Goal: Check status: Check status

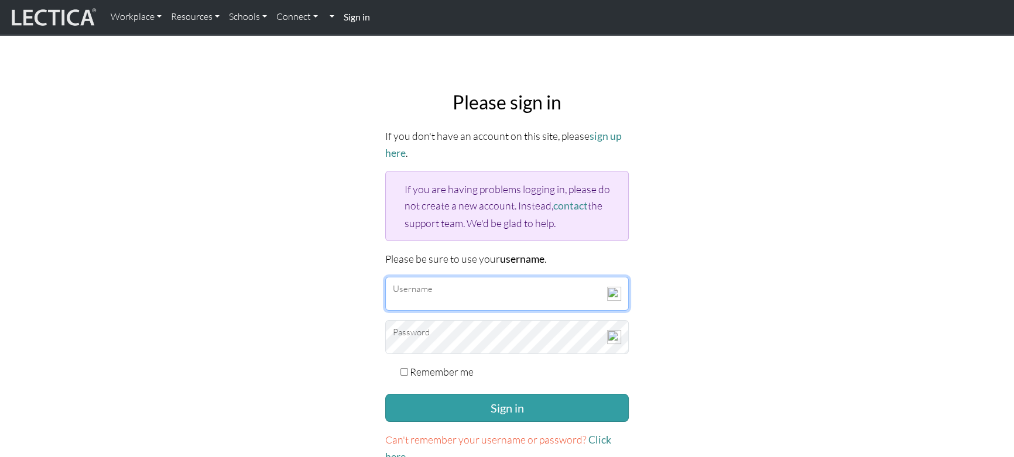
click at [481, 296] on input "Username" at bounding box center [507, 294] width 244 height 34
type input "takehiko22@kamakuranet.ne.jp"
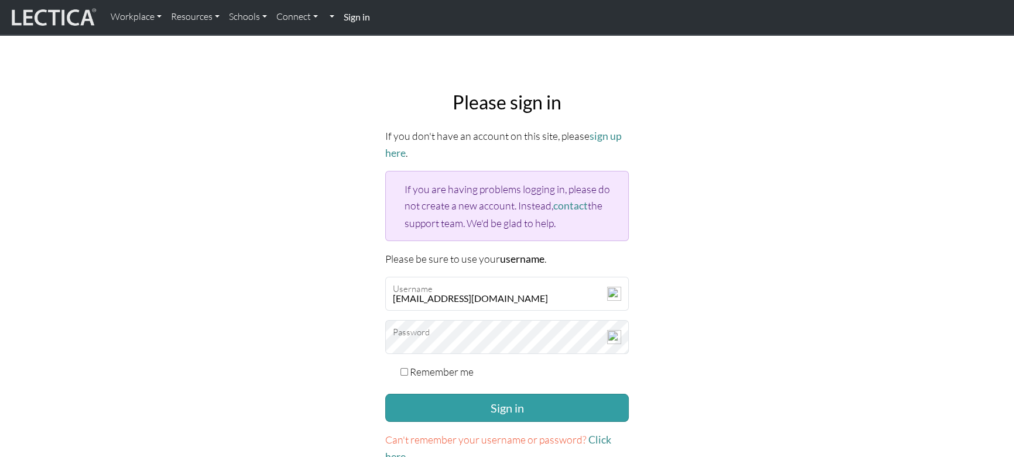
click at [436, 369] on label "Remember me" at bounding box center [442, 372] width 64 height 16
click at [408, 369] on input "Remember me" at bounding box center [404, 372] width 8 height 8
checkbox input "true"
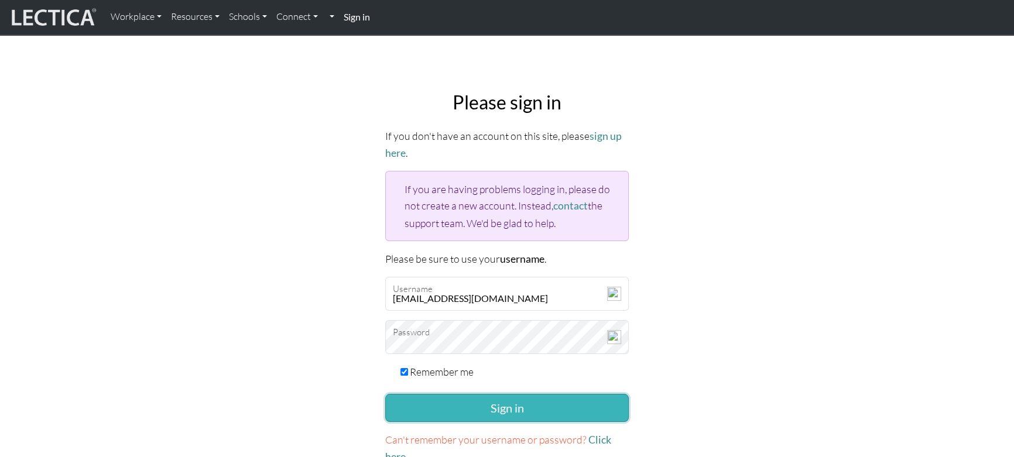
click at [468, 403] on button "Sign in" at bounding box center [507, 408] width 244 height 28
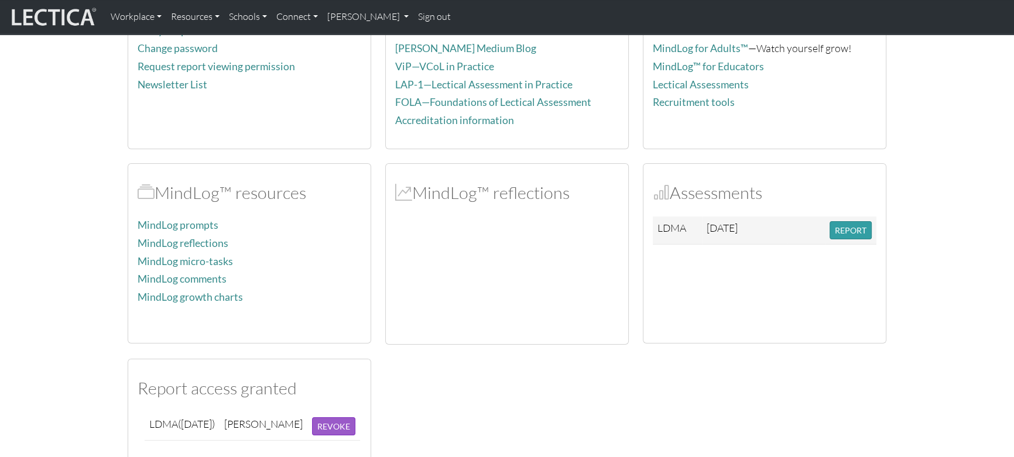
scroll to position [159, 0]
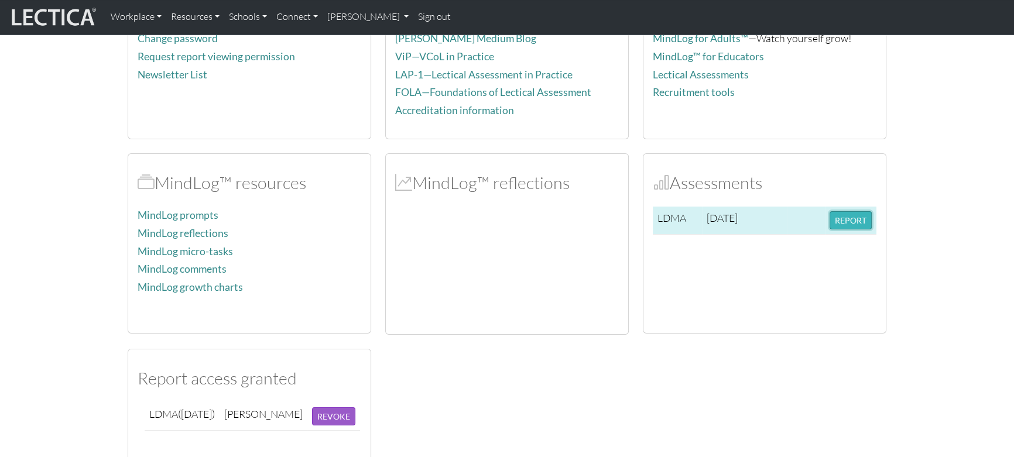
click at [852, 220] on button "REPORT" at bounding box center [851, 220] width 42 height 18
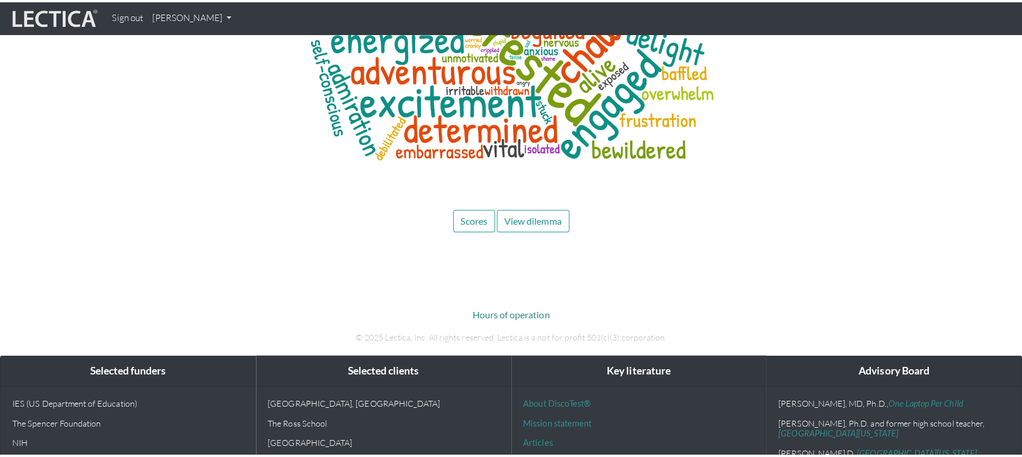
scroll to position [5015, 0]
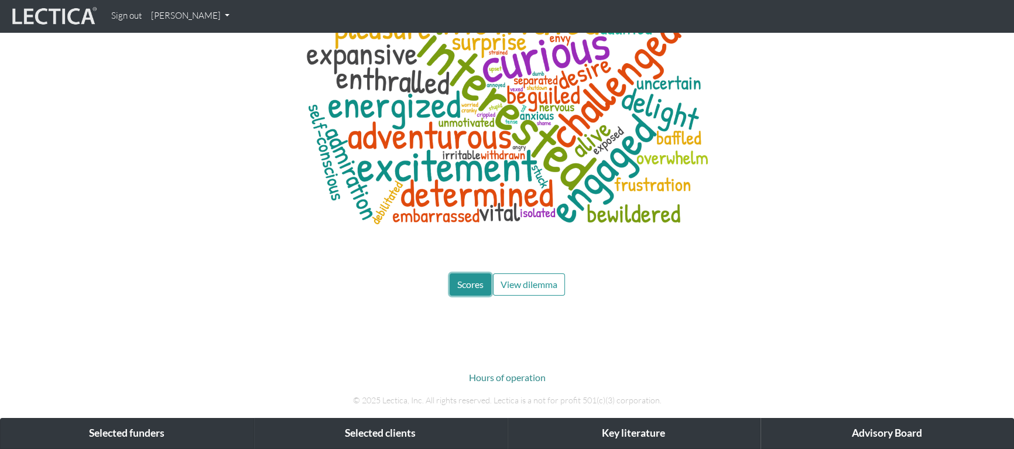
click at [468, 279] on span "Scores" at bounding box center [470, 284] width 26 height 11
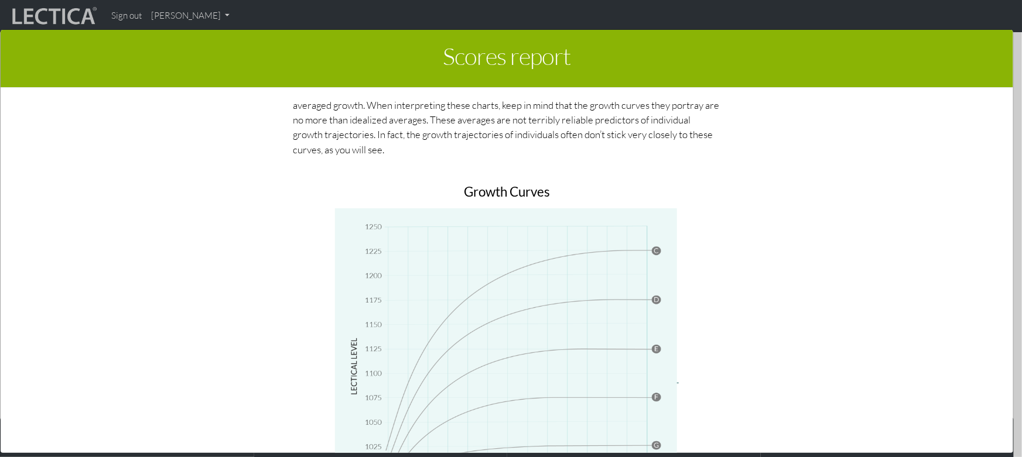
scroll to position [4517, 0]
